Goal: Find specific page/section: Find specific page/section

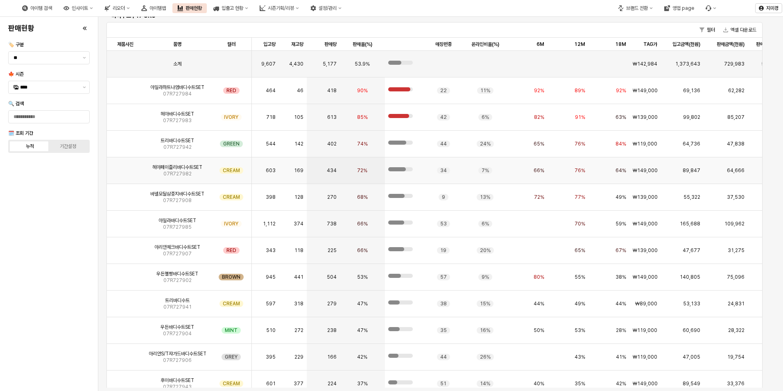
click at [125, 167] on img "App Frame" at bounding box center [125, 167] width 0 height 0
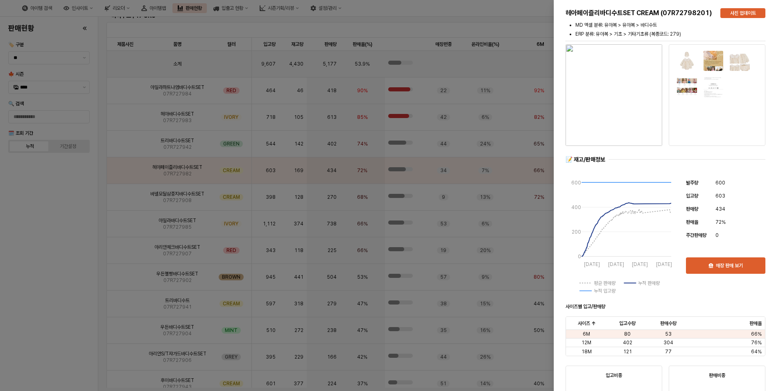
click at [54, 260] on div at bounding box center [391, 195] width 783 height 391
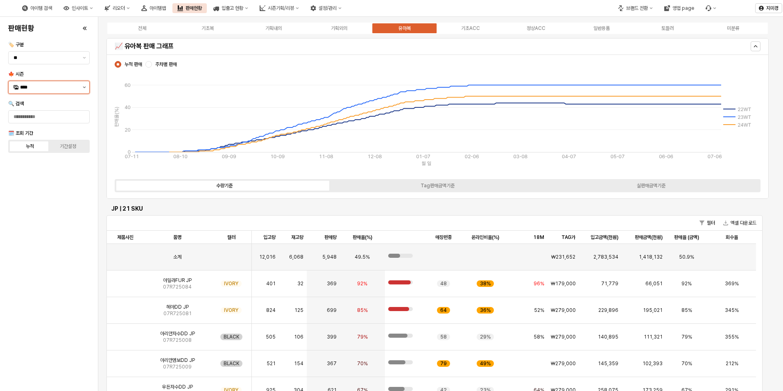
click at [83, 88] on button "제안 사항 표시" at bounding box center [84, 87] width 10 height 12
click at [41, 158] on div "25WT" at bounding box center [49, 159] width 59 height 7
type input "****"
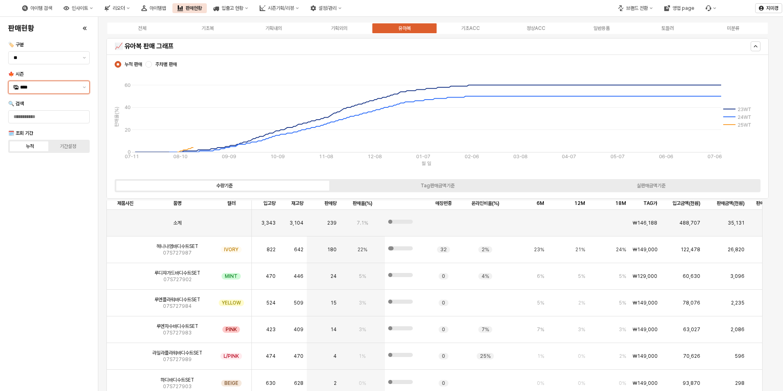
scroll to position [983, 0]
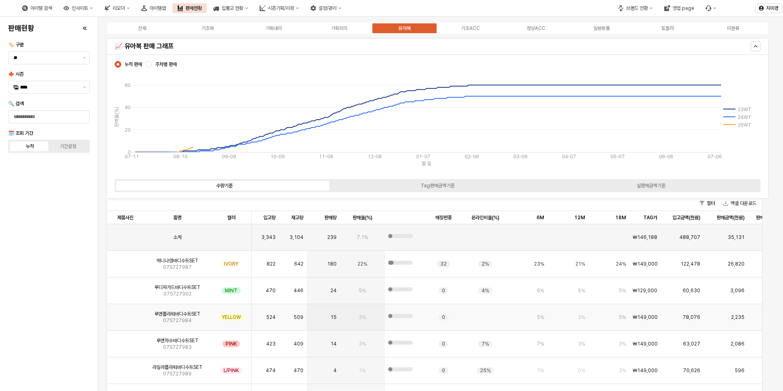
click at [125, 314] on img "App Frame" at bounding box center [125, 314] width 0 height 0
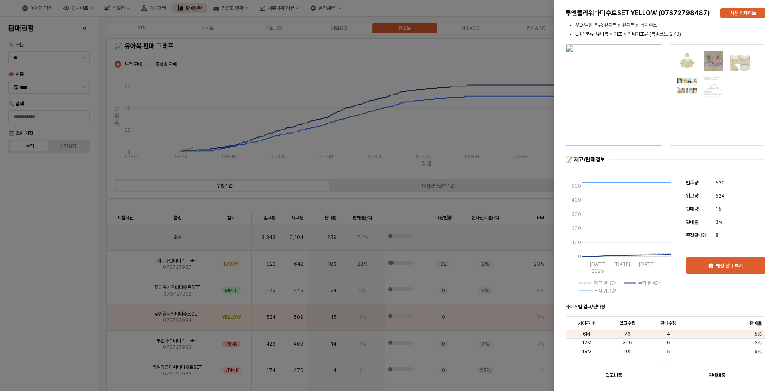
click at [76, 320] on div at bounding box center [391, 195] width 783 height 391
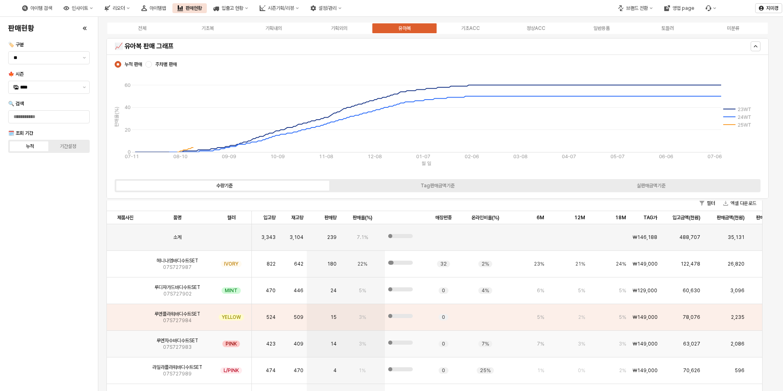
click at [125, 340] on img "App Frame" at bounding box center [125, 340] width 0 height 0
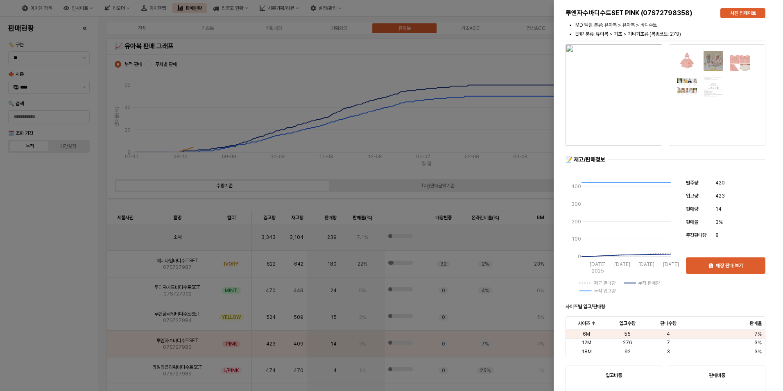
click at [34, 338] on div at bounding box center [391, 195] width 783 height 391
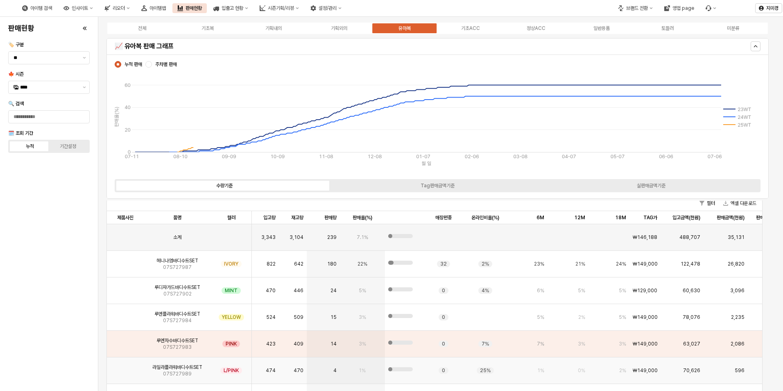
click at [125, 367] on img "App Frame" at bounding box center [125, 367] width 0 height 0
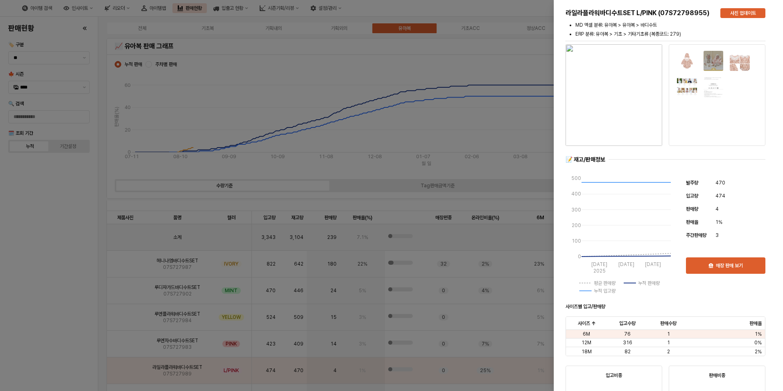
click at [48, 347] on div at bounding box center [391, 195] width 783 height 391
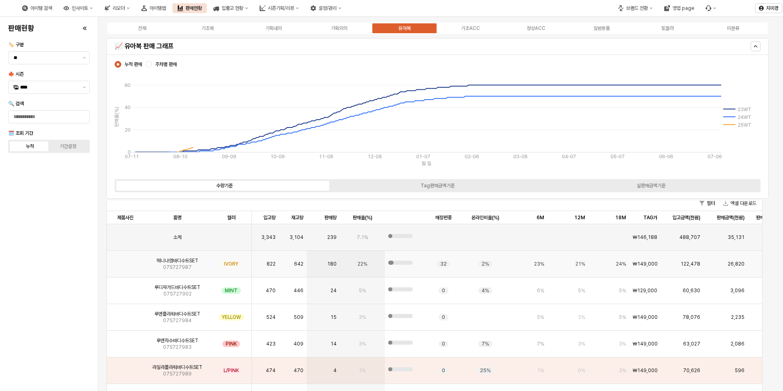
click at [125, 260] on img "App Frame" at bounding box center [125, 260] width 0 height 0
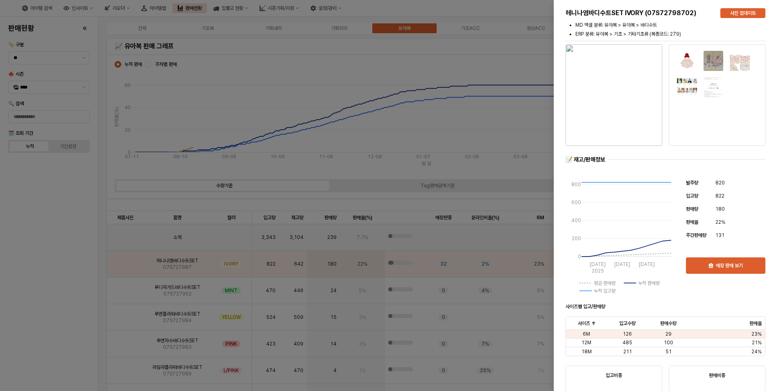
click at [61, 318] on div at bounding box center [391, 195] width 783 height 391
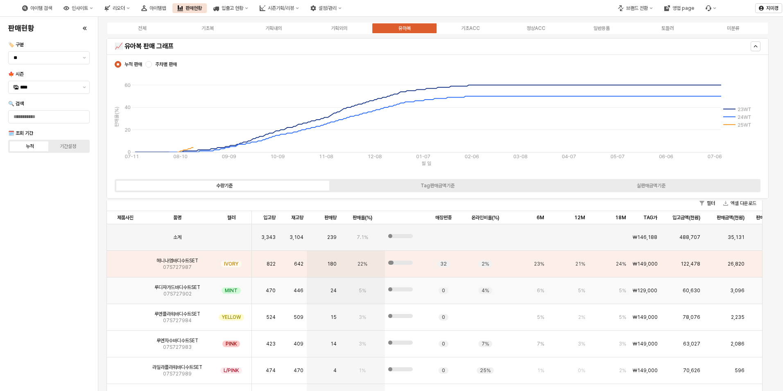
click at [125, 287] on img "App Frame" at bounding box center [125, 287] width 0 height 0
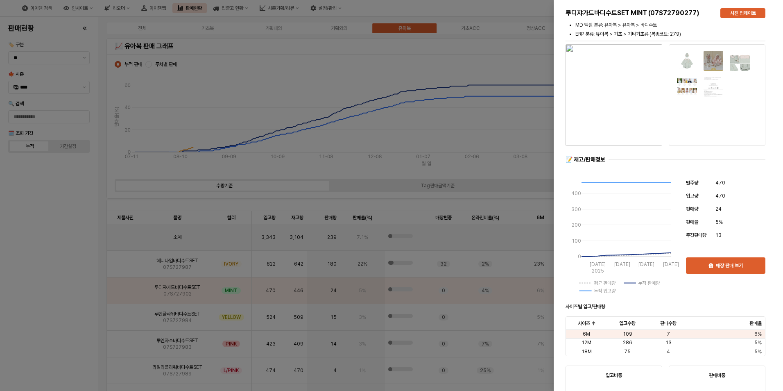
click at [60, 309] on div at bounding box center [391, 195] width 783 height 391
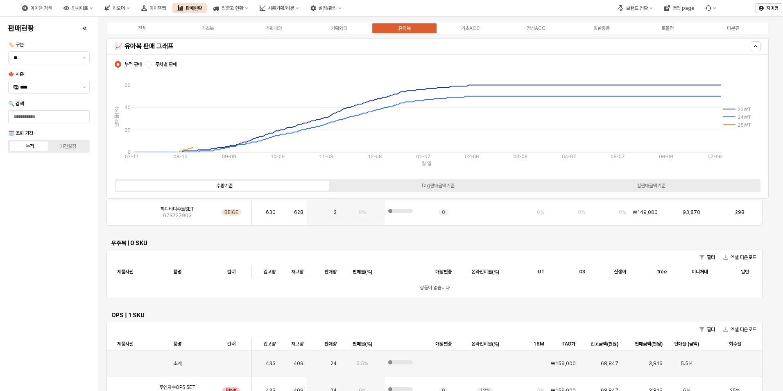
scroll to position [1127, 0]
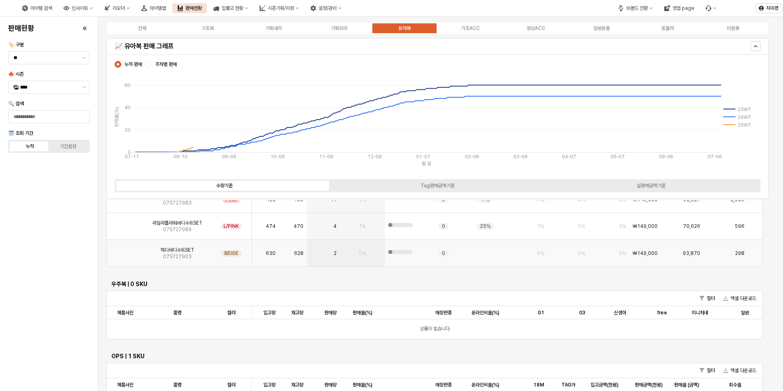
click at [125, 250] on img "App Frame" at bounding box center [125, 250] width 0 height 0
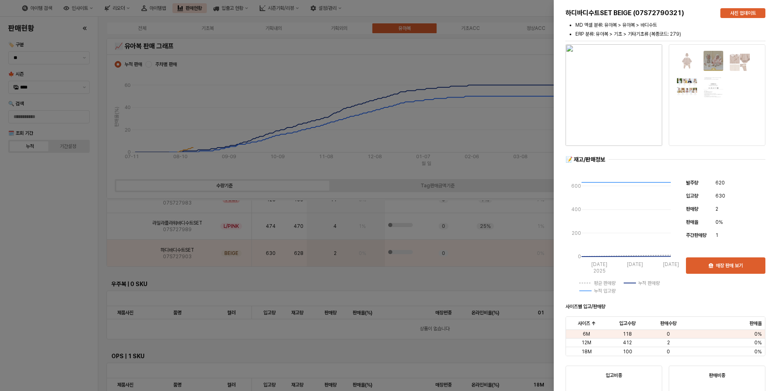
click at [90, 305] on div at bounding box center [391, 195] width 783 height 391
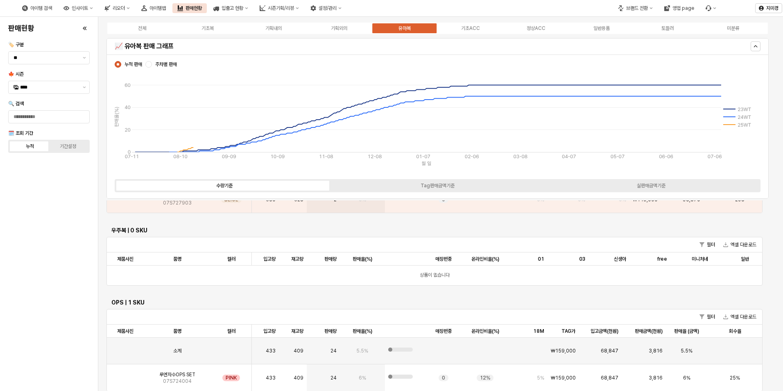
scroll to position [1291, 0]
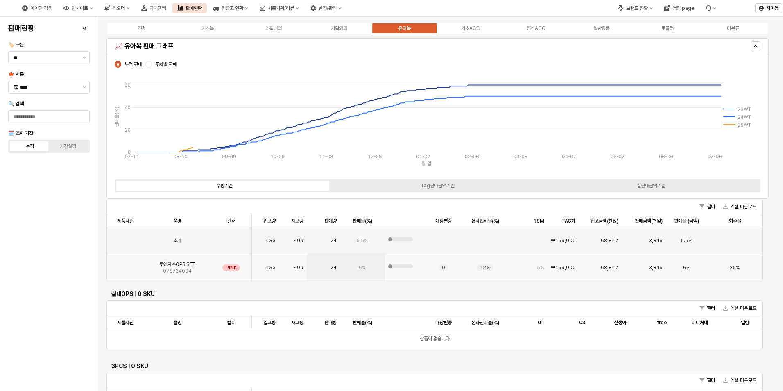
click at [125, 264] on img "App Frame" at bounding box center [125, 264] width 0 height 0
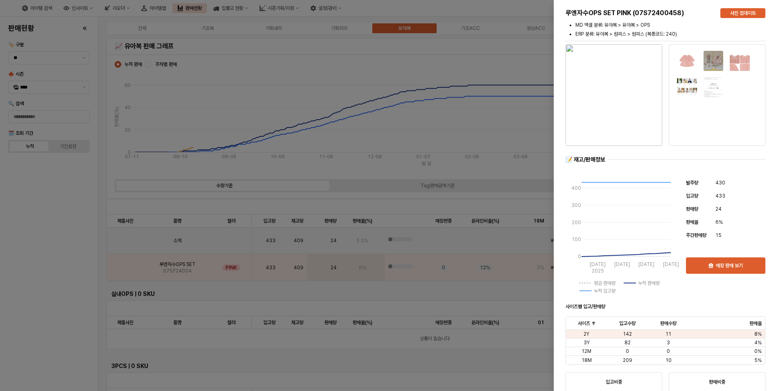
click at [61, 280] on div at bounding box center [391, 195] width 783 height 391
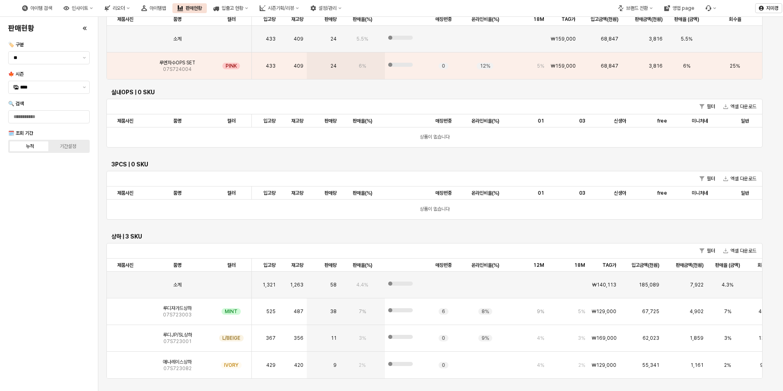
scroll to position [203, 0]
click at [125, 333] on img "App Frame" at bounding box center [125, 333] width 0 height 0
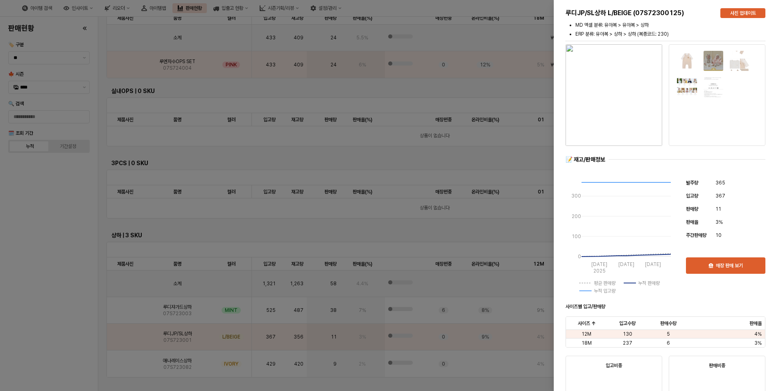
click at [79, 340] on div at bounding box center [391, 195] width 783 height 391
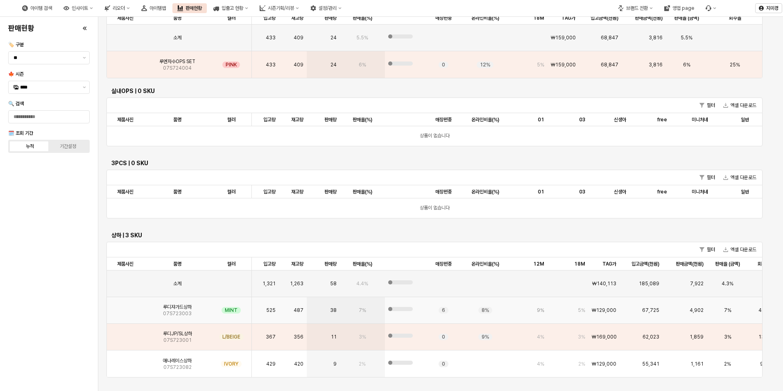
click at [125, 307] on img "App Frame" at bounding box center [125, 307] width 0 height 0
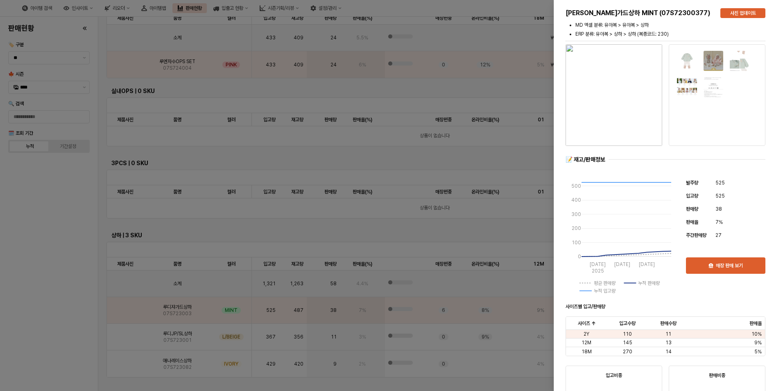
click at [77, 330] on div at bounding box center [391, 195] width 783 height 391
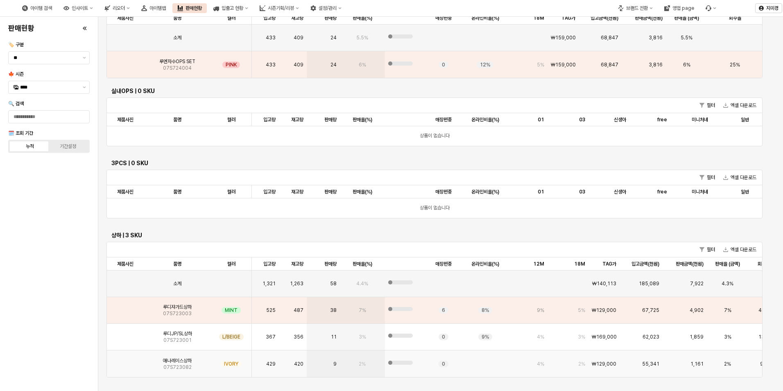
click at [125, 360] on img "App Frame" at bounding box center [125, 360] width 0 height 0
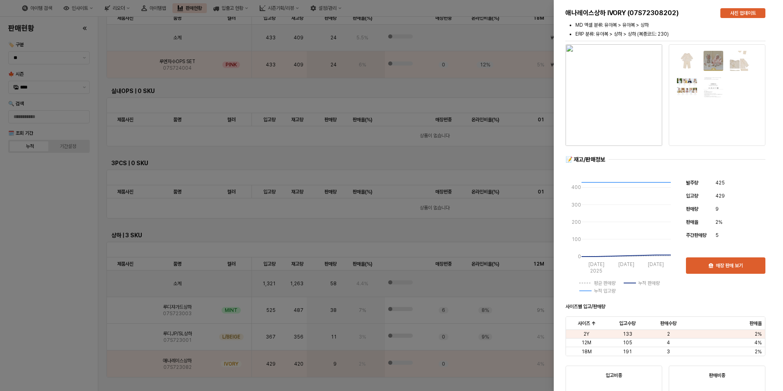
click at [53, 321] on div at bounding box center [391, 195] width 783 height 391
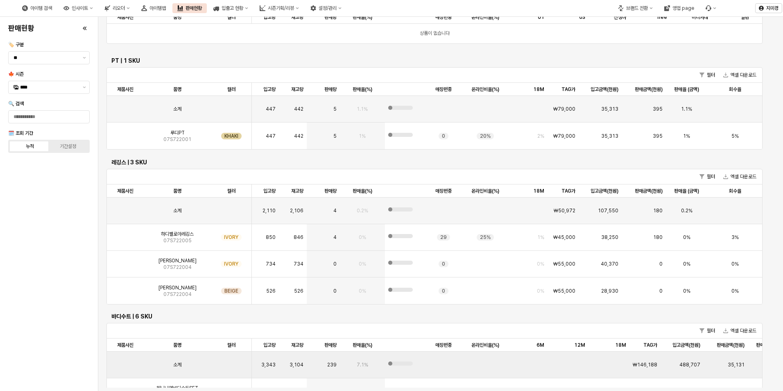
scroll to position [595, 0]
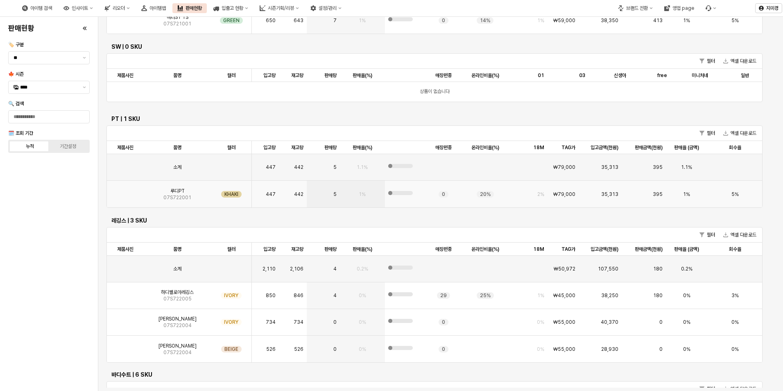
click at [125, 191] on img "App Frame" at bounding box center [125, 191] width 0 height 0
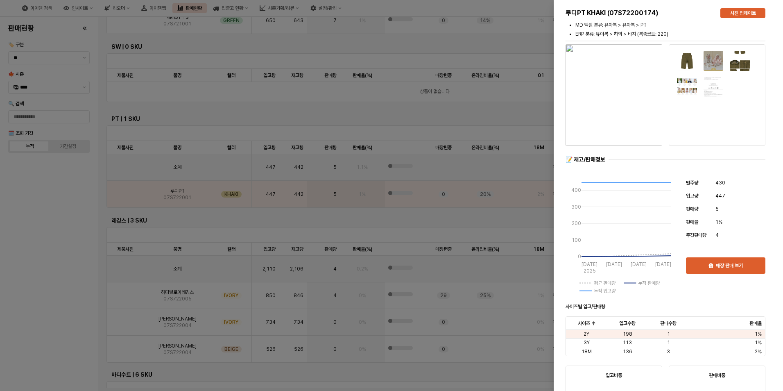
click at [49, 235] on div at bounding box center [391, 195] width 783 height 391
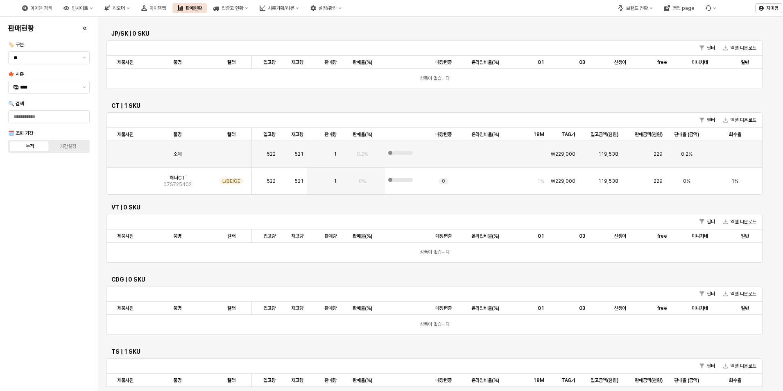
scroll to position [185, 0]
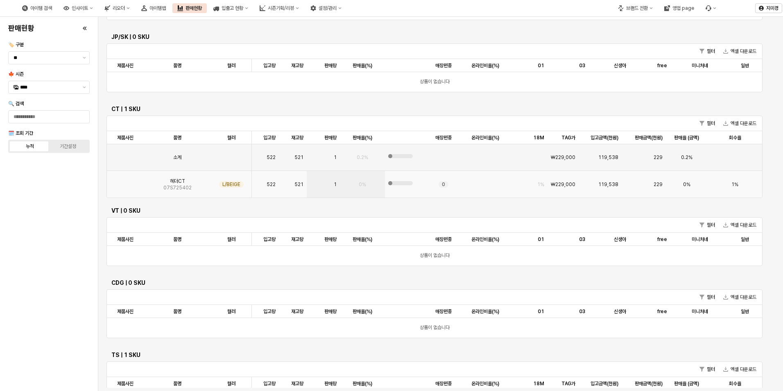
click at [125, 181] on img "App Frame" at bounding box center [125, 181] width 0 height 0
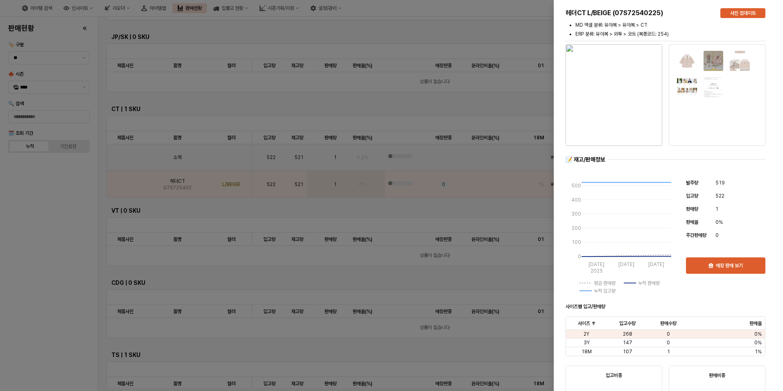
click at [73, 231] on div at bounding box center [391, 195] width 783 height 391
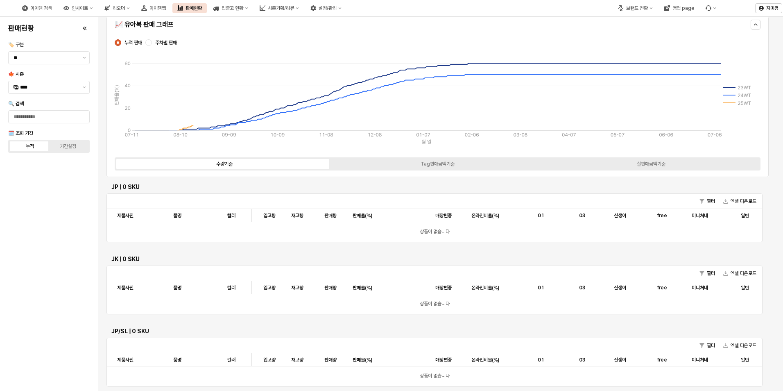
scroll to position [0, 0]
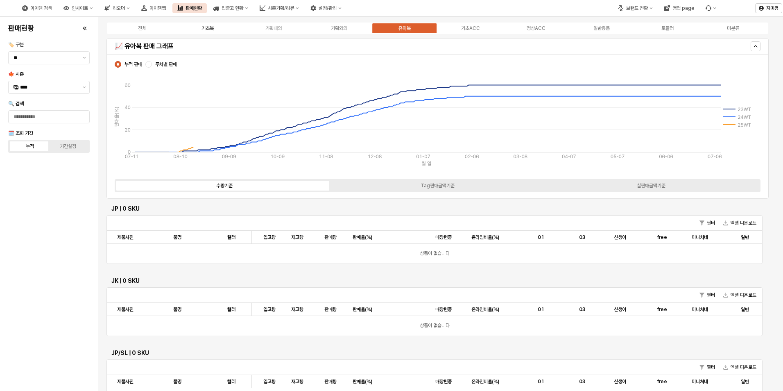
click at [208, 31] on div "기초복" at bounding box center [207, 28] width 12 height 6
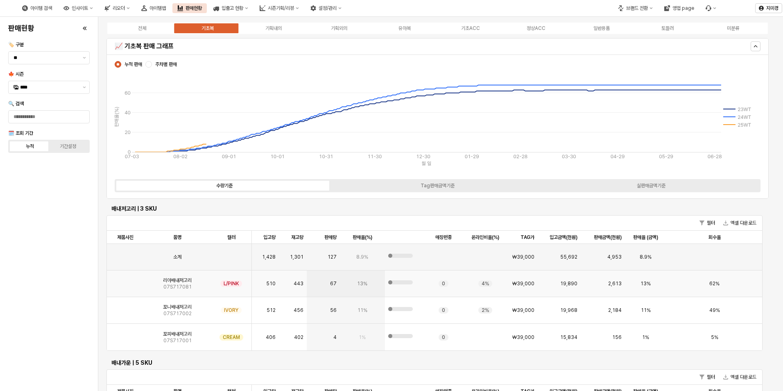
click at [125, 280] on img "App Frame" at bounding box center [125, 280] width 0 height 0
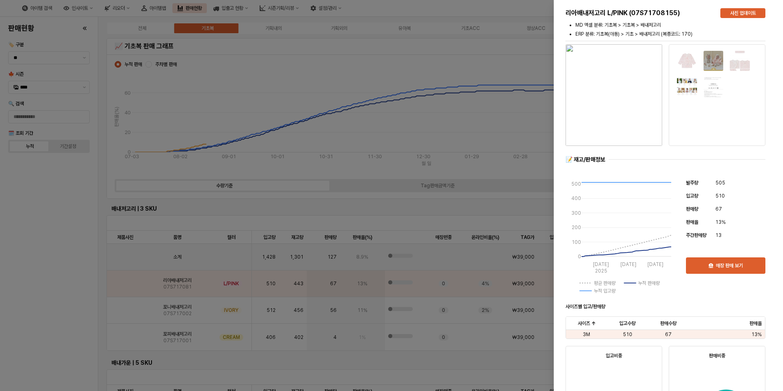
click at [95, 324] on div at bounding box center [391, 195] width 783 height 391
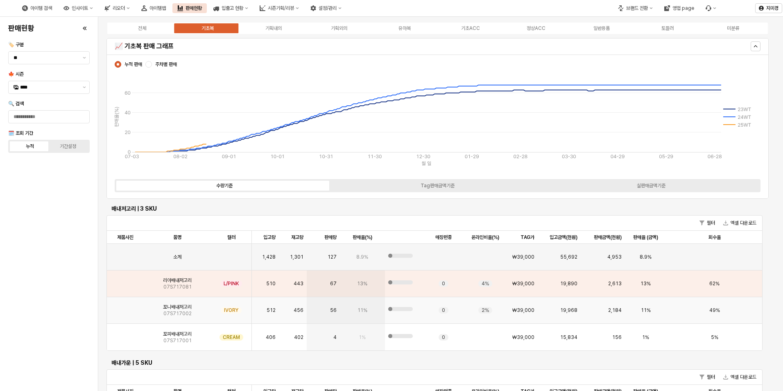
click at [125, 307] on img "App Frame" at bounding box center [125, 307] width 0 height 0
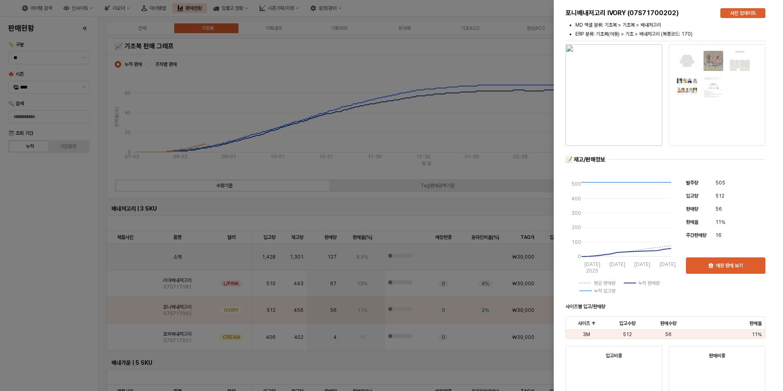
click at [54, 323] on div at bounding box center [391, 195] width 783 height 391
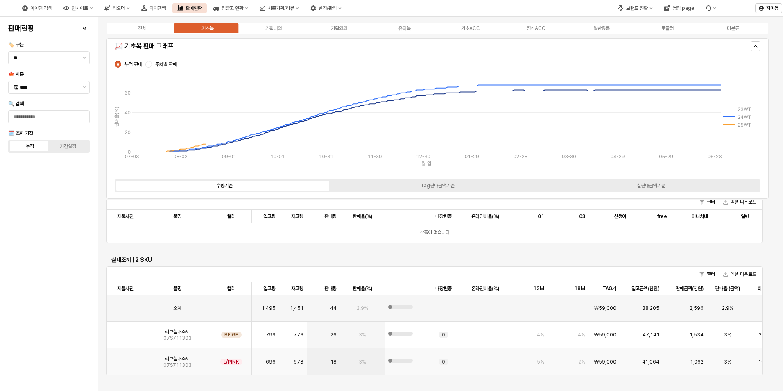
scroll to position [2416, 0]
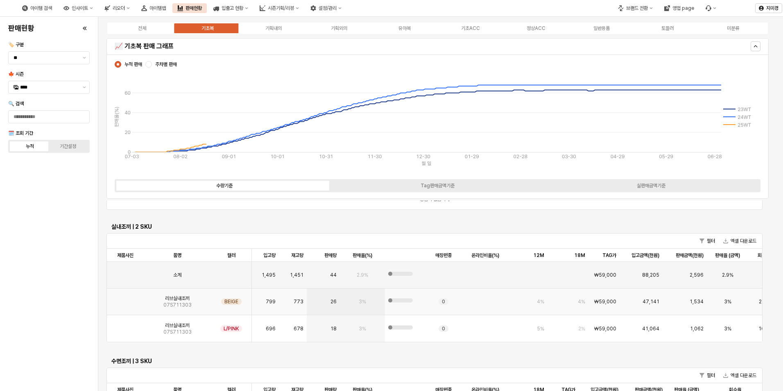
click at [125, 298] on img "App Frame" at bounding box center [125, 298] width 0 height 0
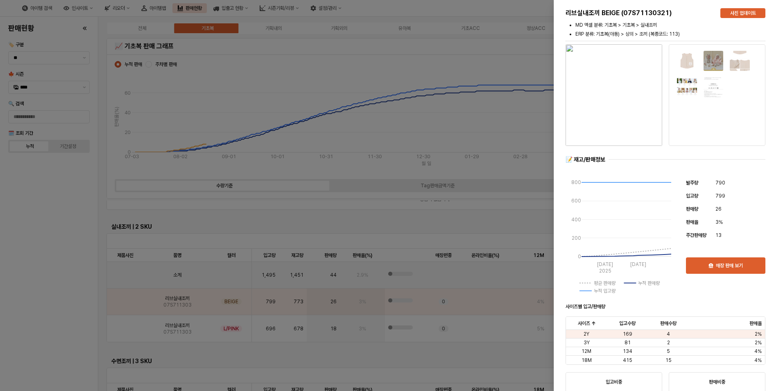
click at [73, 320] on div at bounding box center [391, 195] width 783 height 391
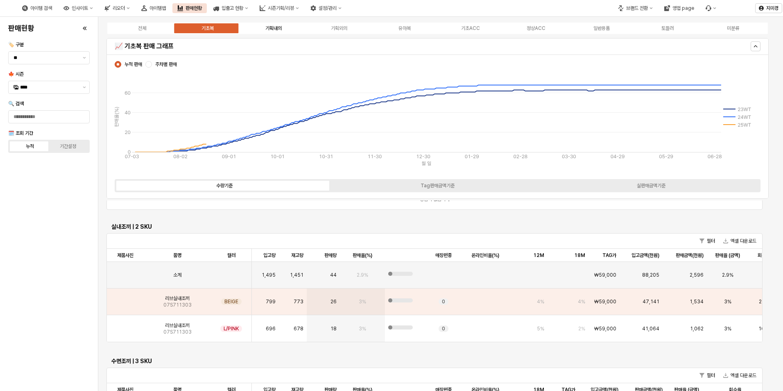
click at [280, 32] on label "기획내의" at bounding box center [274, 28] width 66 height 7
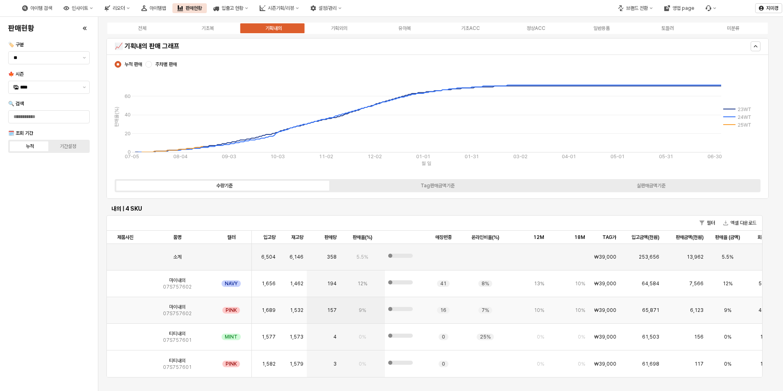
scroll to position [205, 0]
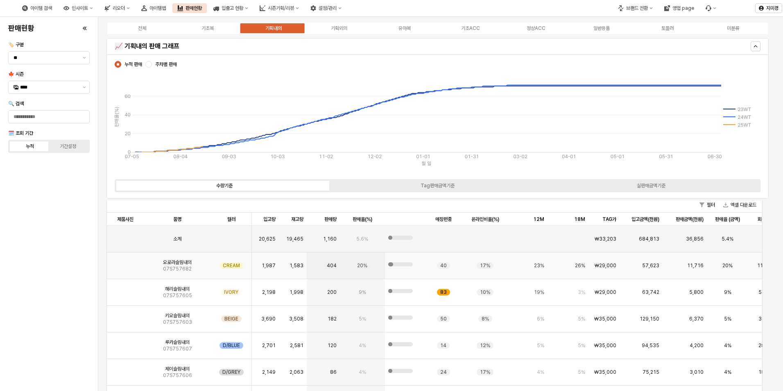
click at [125, 262] on img "App Frame" at bounding box center [125, 262] width 0 height 0
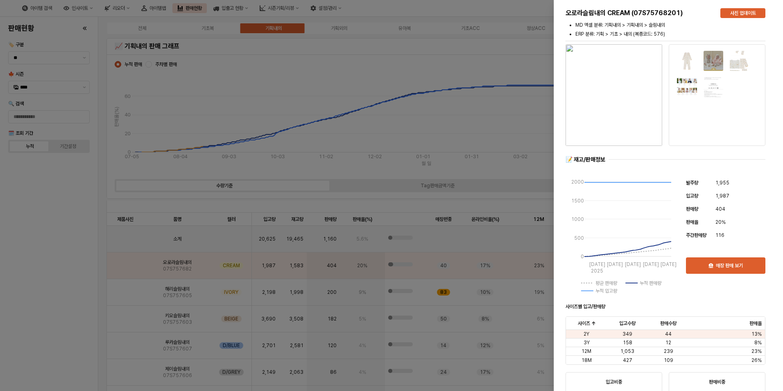
click at [83, 305] on div at bounding box center [391, 195] width 783 height 391
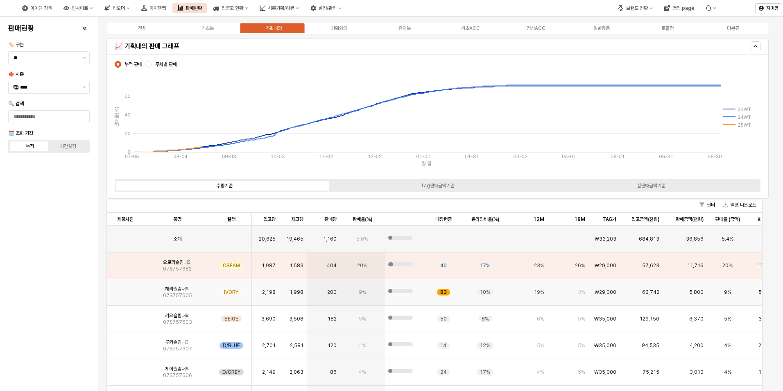
click at [125, 289] on img "App Frame" at bounding box center [125, 289] width 0 height 0
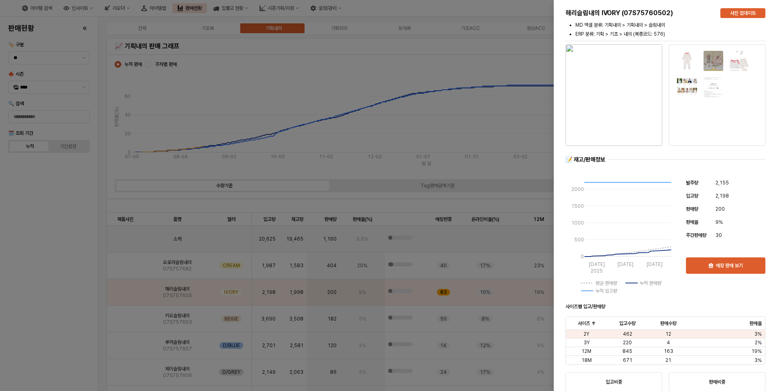
click at [78, 321] on div at bounding box center [391, 195] width 783 height 391
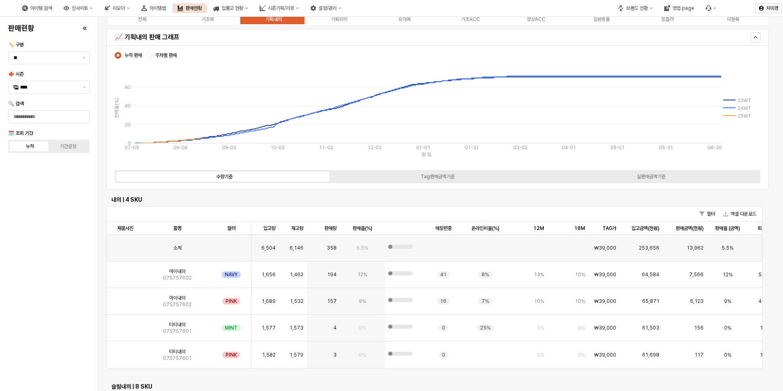
scroll to position [0, 0]
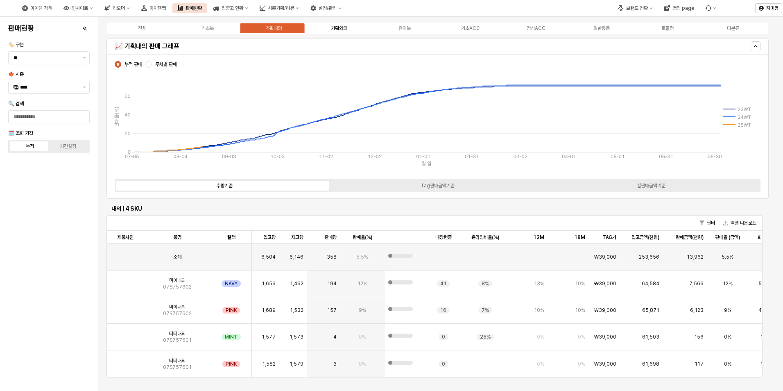
click at [345, 28] on div "기획외의" at bounding box center [339, 28] width 16 height 6
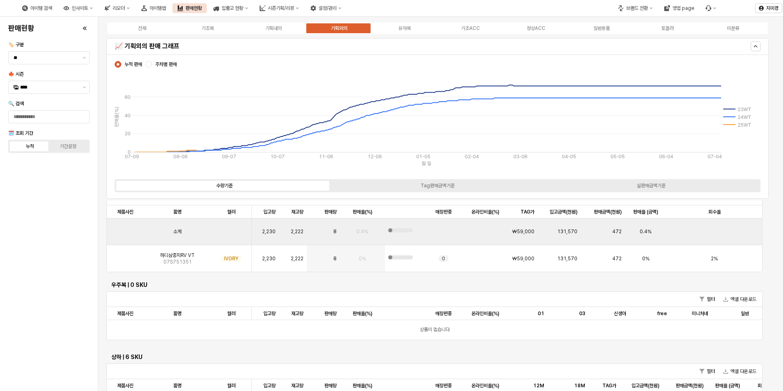
scroll to position [123, 0]
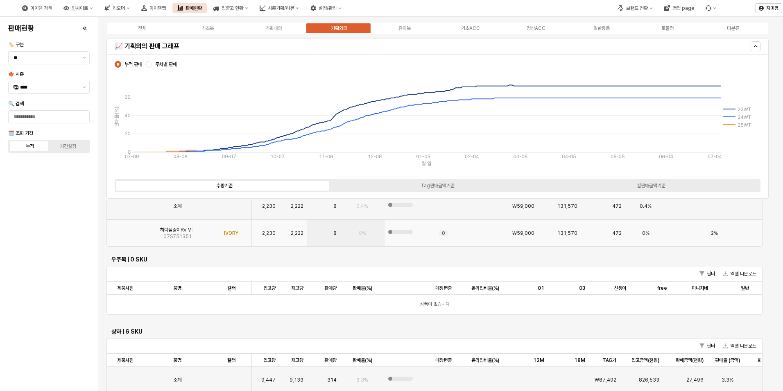
click at [125, 230] on img "App Frame" at bounding box center [125, 230] width 0 height 0
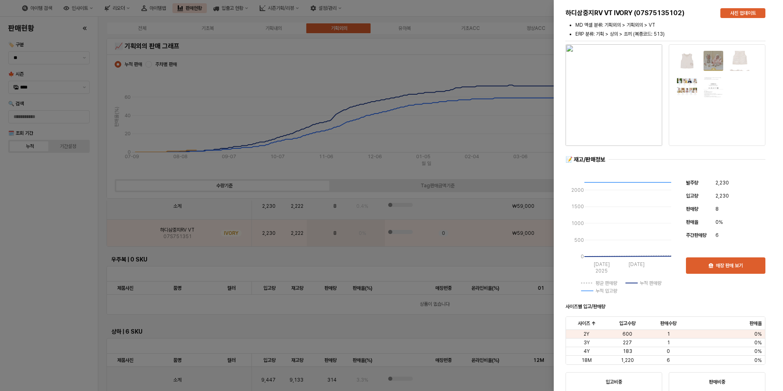
click at [57, 306] on div at bounding box center [391, 195] width 783 height 391
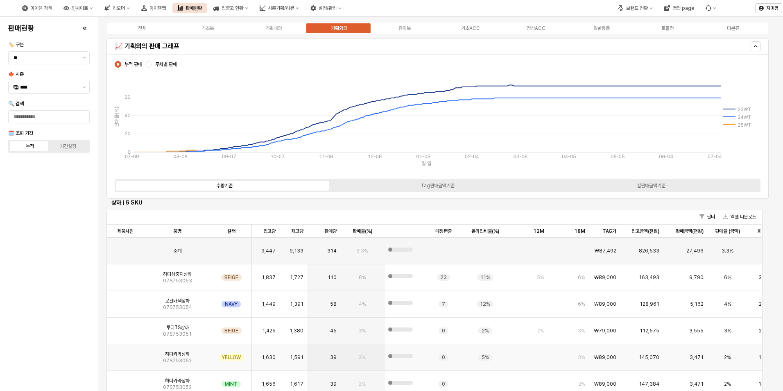
scroll to position [246, 0]
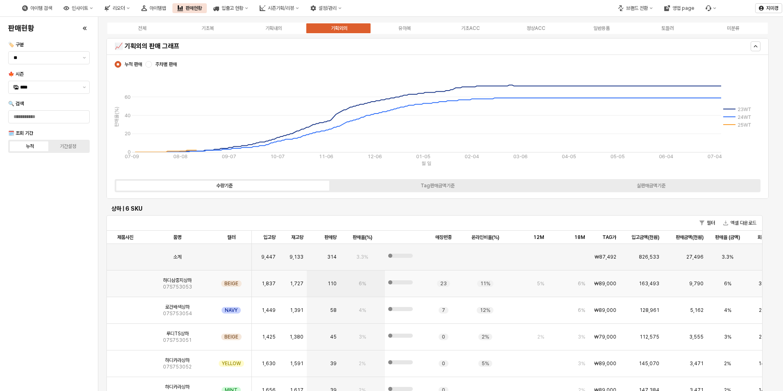
click at [125, 280] on img "App Frame" at bounding box center [125, 280] width 0 height 0
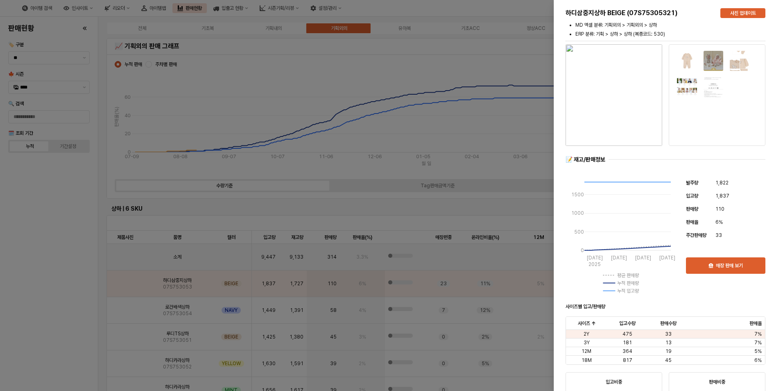
click at [75, 297] on div at bounding box center [391, 195] width 783 height 391
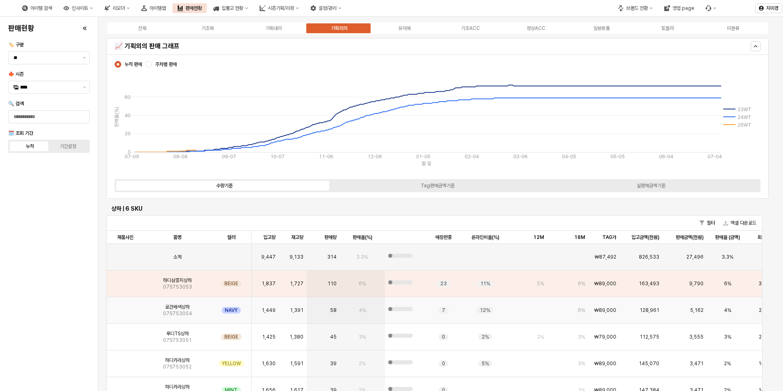
click at [140, 311] on div "App Frame" at bounding box center [125, 310] width 37 height 27
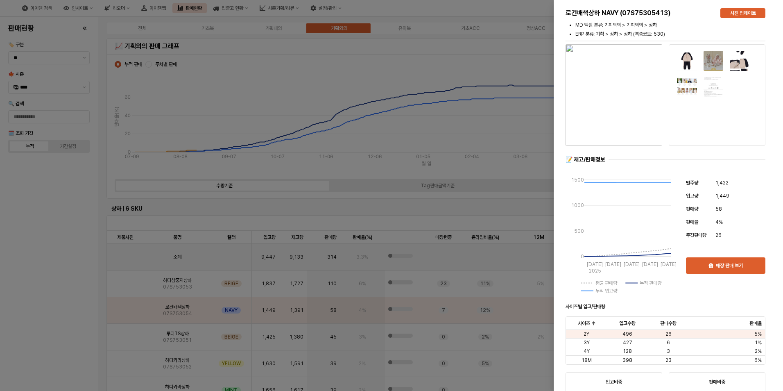
click at [50, 318] on div at bounding box center [391, 195] width 783 height 391
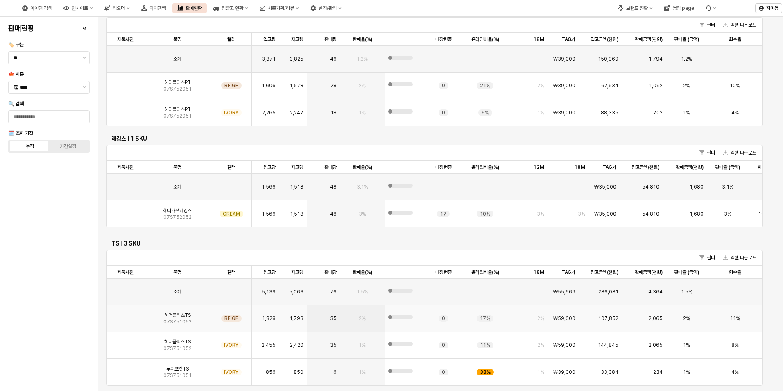
scroll to position [203, 0]
click at [125, 313] on img "App Frame" at bounding box center [125, 313] width 0 height 0
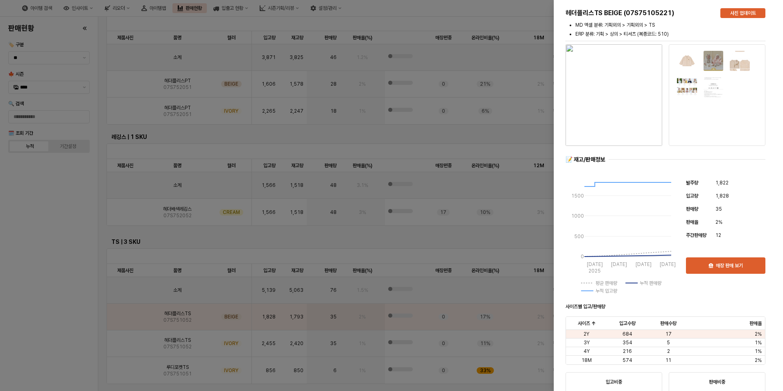
click at [63, 325] on div at bounding box center [391, 195] width 783 height 391
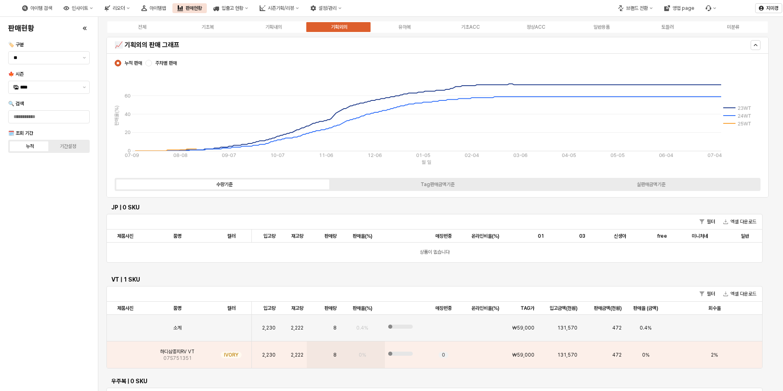
scroll to position [0, 0]
click at [405, 27] on div "유아복" at bounding box center [404, 28] width 12 height 6
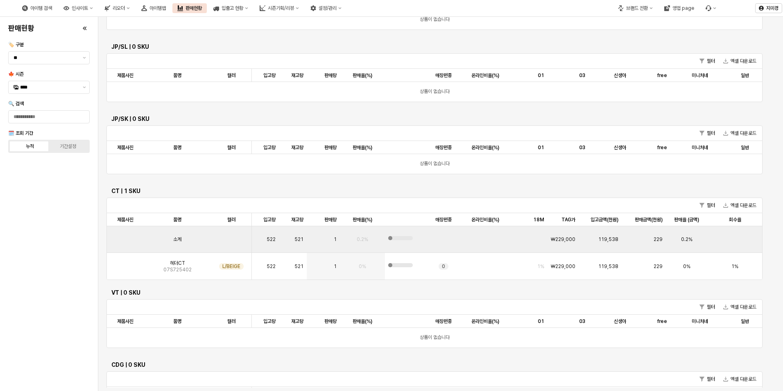
scroll to position [349, 0]
click at [138, 262] on div "App Frame" at bounding box center [125, 266] width 37 height 27
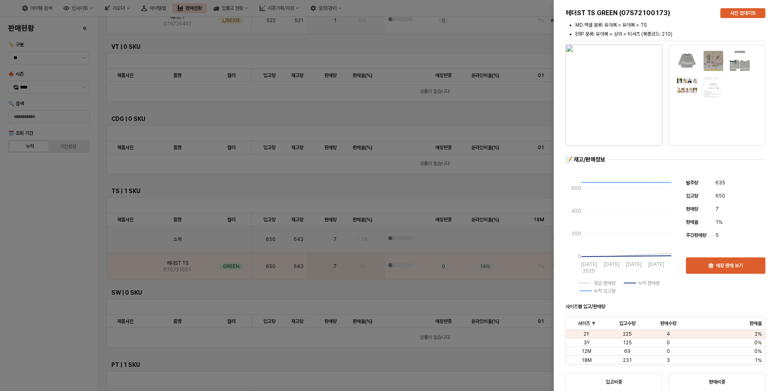
click at [52, 298] on div at bounding box center [391, 195] width 783 height 391
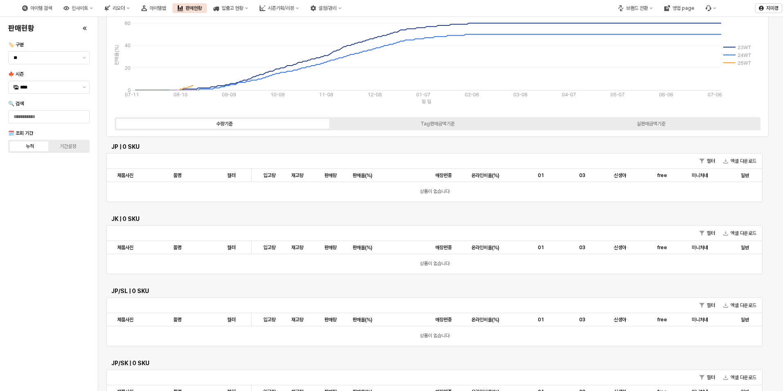
scroll to position [0, 0]
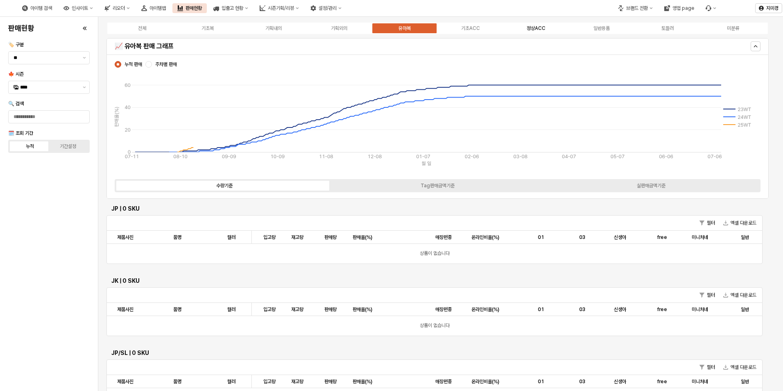
click at [534, 32] on label "정상ACC" at bounding box center [536, 28] width 66 height 7
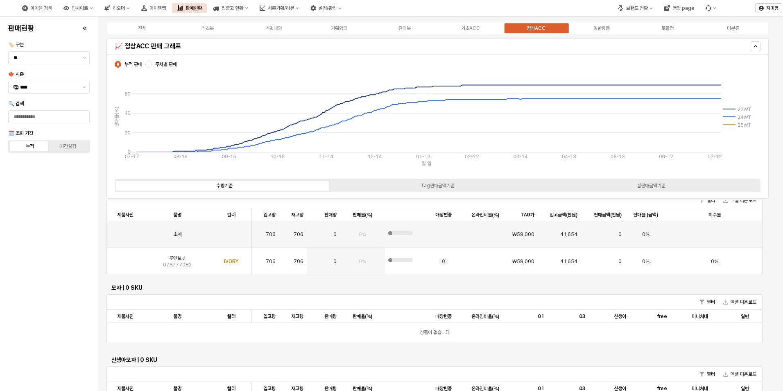
scroll to position [409, 0]
